Goal: Use online tool/utility: Utilize a website feature to perform a specific function

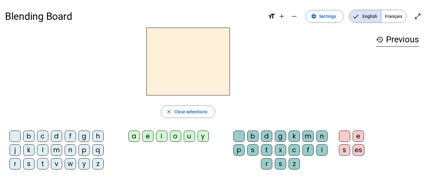
click at [71, 134] on div "f" at bounding box center [70, 136] width 11 height 11
click at [138, 135] on div "a" at bounding box center [134, 136] width 11 height 11
click at [146, 136] on div "e" at bounding box center [147, 135] width 11 height 11
click at [165, 139] on div "i" at bounding box center [161, 135] width 11 height 11
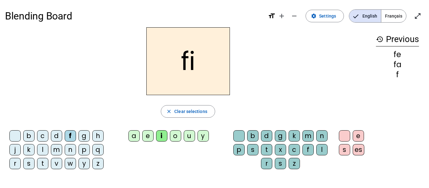
click at [63, 134] on letter-bubble "d" at bounding box center [58, 137] width 14 height 14
click at [42, 135] on div "c" at bounding box center [42, 135] width 11 height 11
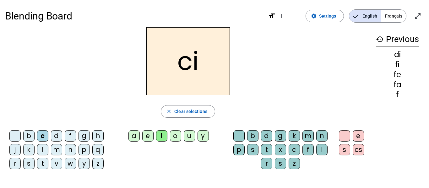
click at [256, 149] on div "s" at bounding box center [252, 149] width 11 height 11
click at [188, 130] on div "u" at bounding box center [189, 135] width 11 height 11
